Goal: Communication & Community: Share content

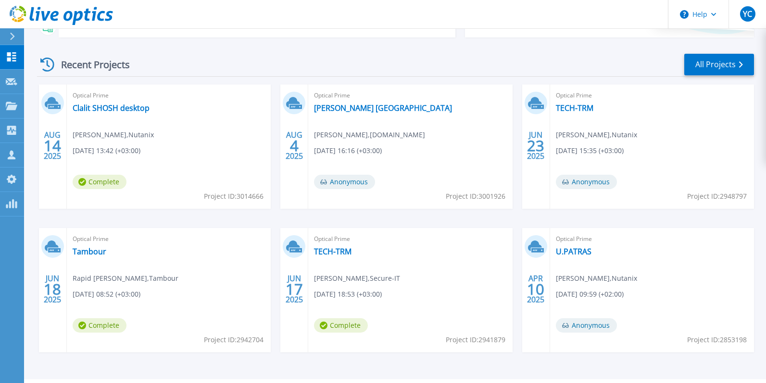
scroll to position [118, 0]
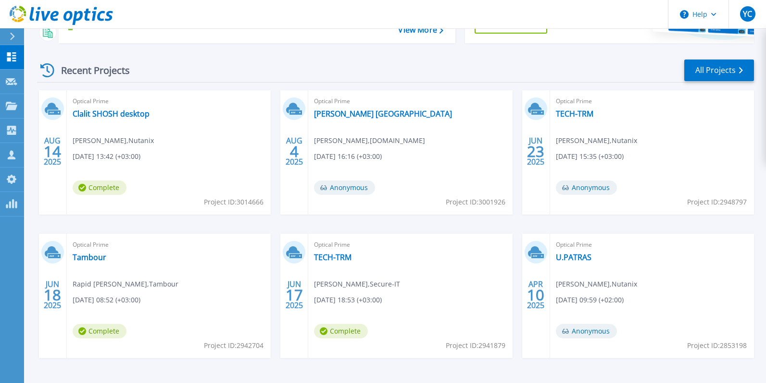
click at [705, 82] on div "Recent Projects All Projects" at bounding box center [395, 71] width 717 height 24
click at [711, 74] on link "All Projects" at bounding box center [719, 71] width 70 height 22
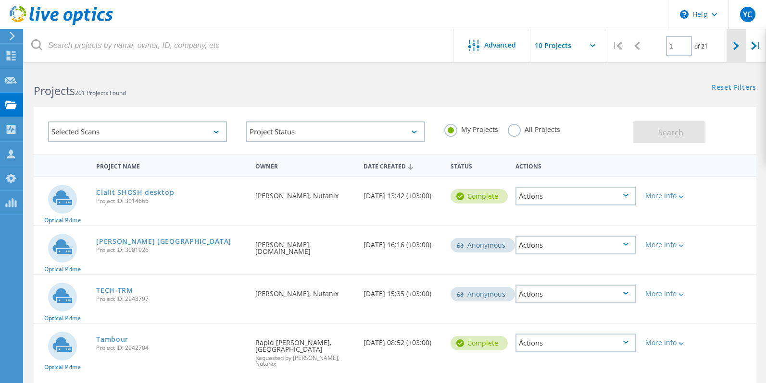
click at [737, 53] on div at bounding box center [736, 46] width 20 height 34
type input "2"
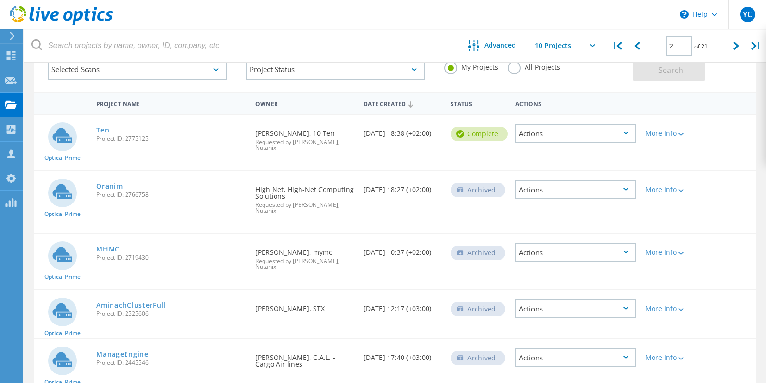
scroll to position [75, 0]
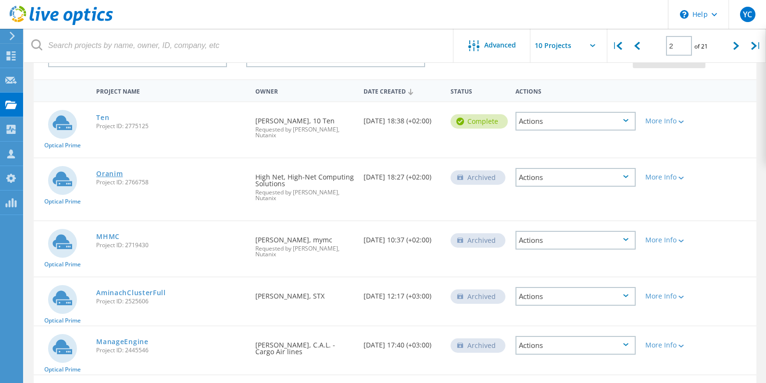
click at [107, 171] on link "Oranim" at bounding box center [109, 174] width 26 height 7
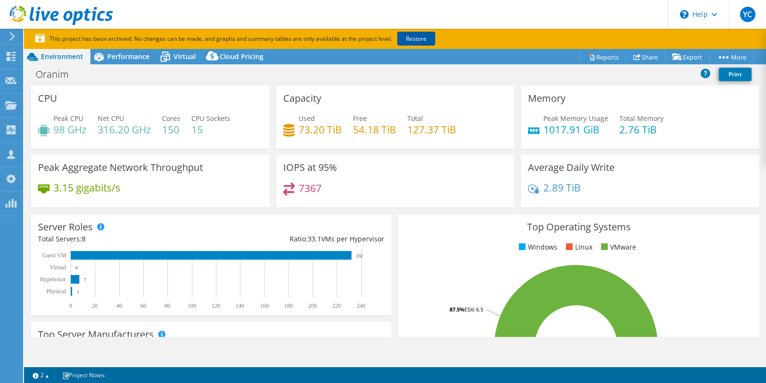
click at [425, 42] on link "Restore" at bounding box center [416, 39] width 38 height 14
click at [641, 58] on link "Share" at bounding box center [645, 56] width 39 height 15
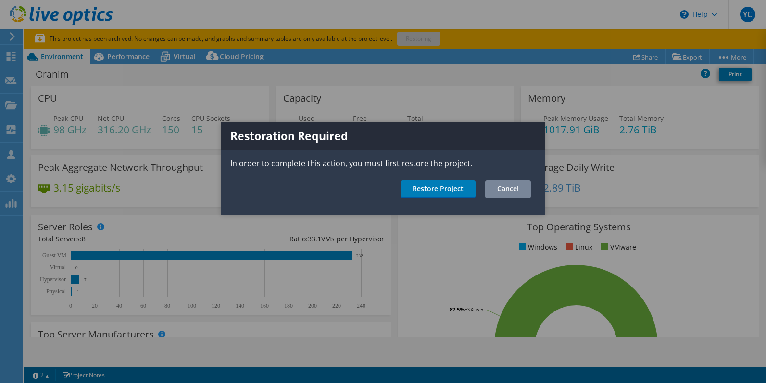
click at [499, 190] on link "Cancel" at bounding box center [508, 190] width 46 height 18
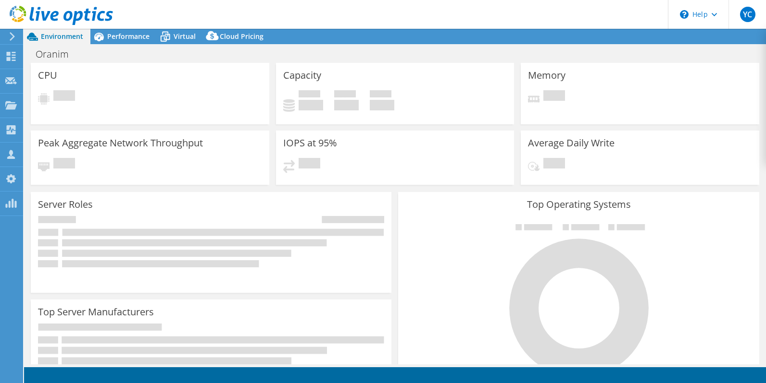
select select "USD"
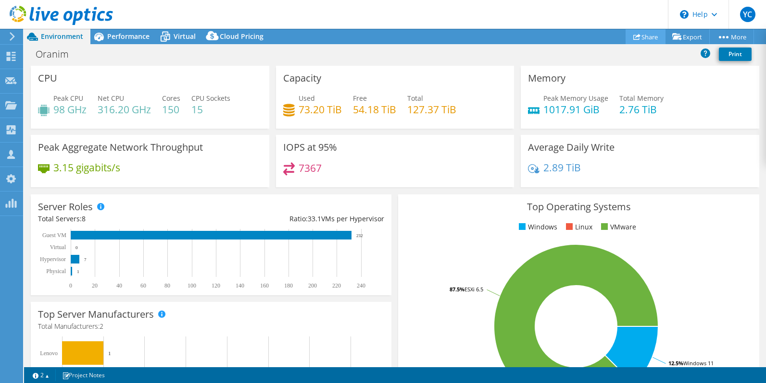
click at [646, 40] on link "Share" at bounding box center [645, 36] width 40 height 15
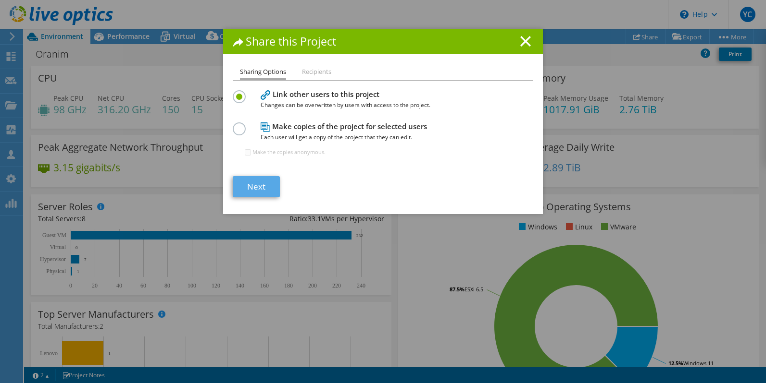
click at [258, 187] on link "Next" at bounding box center [256, 186] width 47 height 21
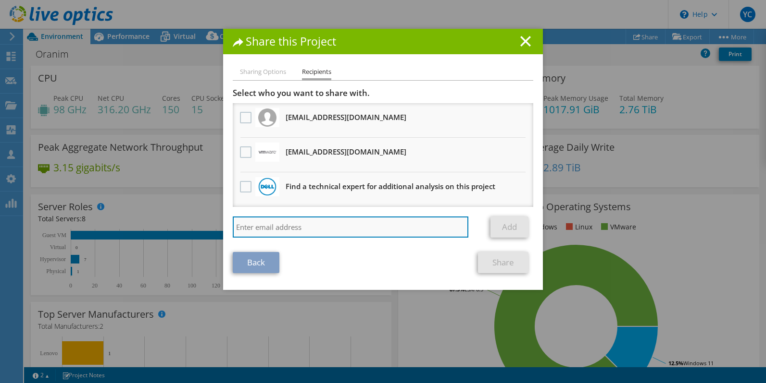
click at [277, 231] on input "search" at bounding box center [350, 227] width 235 height 21
type input "ד"
type input "shay.hyams@nutanix.com"
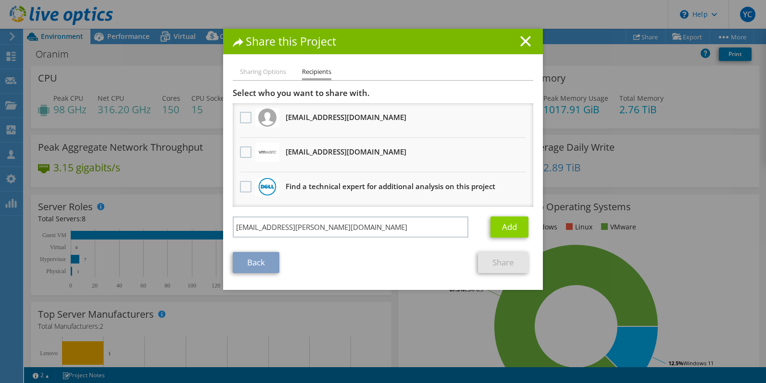
click at [501, 232] on link "Add" at bounding box center [509, 227] width 38 height 21
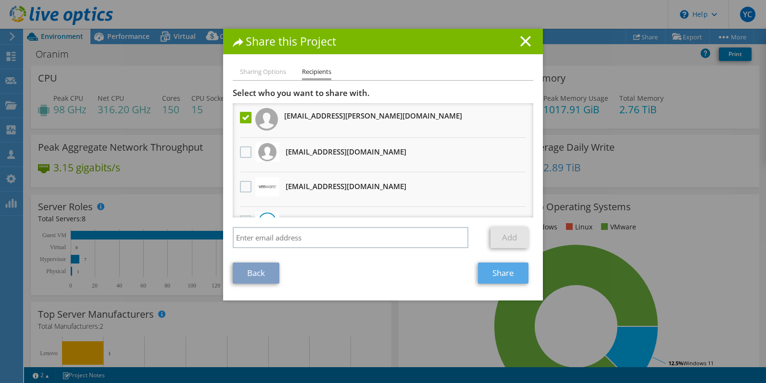
click at [496, 275] on link "Share" at bounding box center [503, 273] width 50 height 21
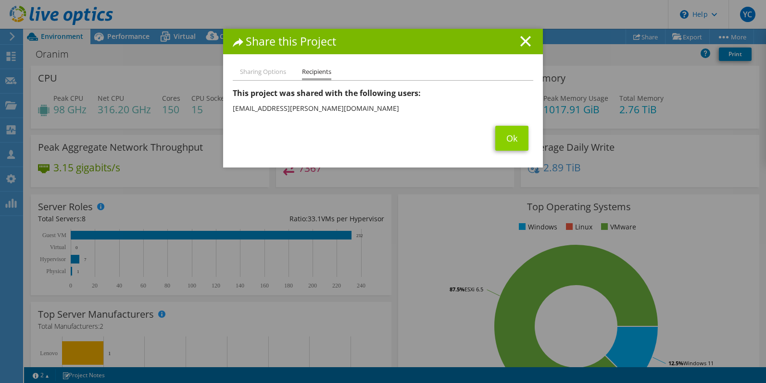
click at [516, 136] on link "Ok" at bounding box center [511, 138] width 33 height 25
